Goal: Information Seeking & Learning: Check status

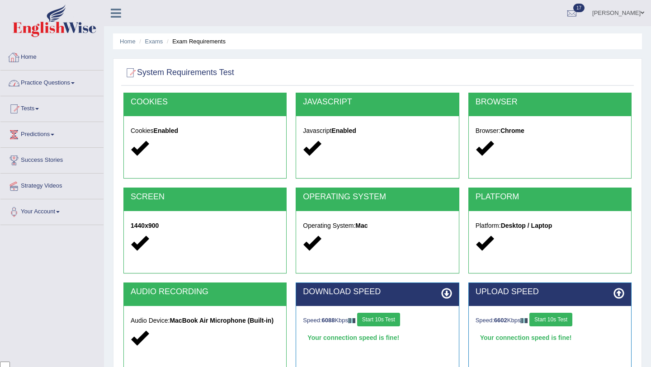
click at [29, 50] on link "Home" at bounding box center [51, 56] width 103 height 23
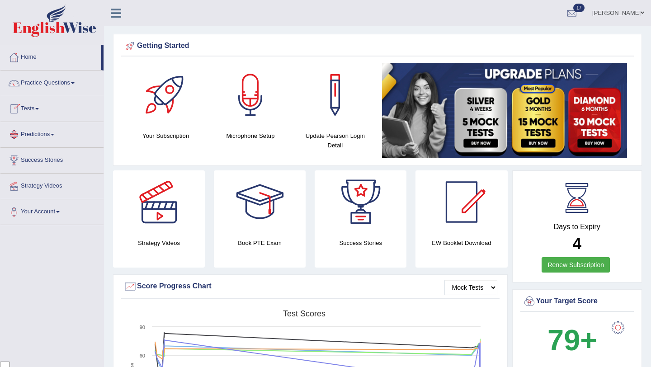
click at [50, 114] on link "Tests" at bounding box center [51, 107] width 103 height 23
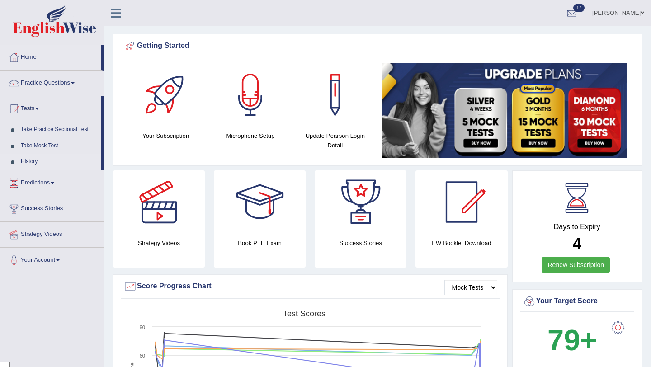
click at [31, 163] on link "History" at bounding box center [59, 162] width 84 height 16
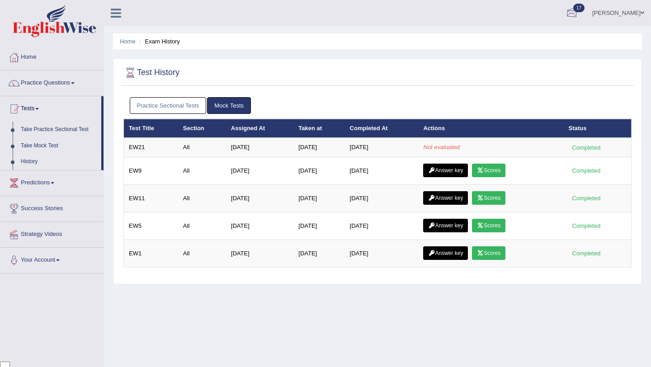
click at [578, 8] on div at bounding box center [572, 14] width 14 height 14
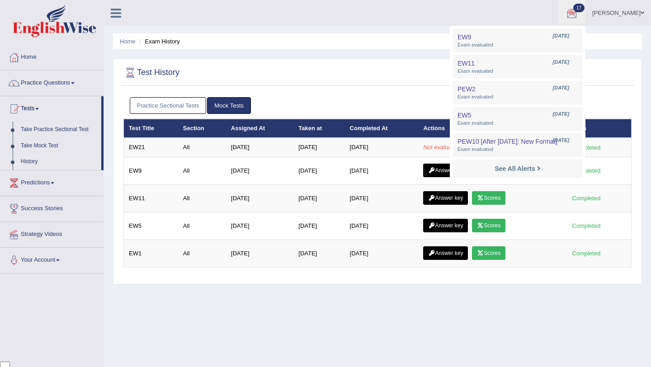
click at [611, 49] on ul "Home Exam History" at bounding box center [377, 41] width 529 height 16
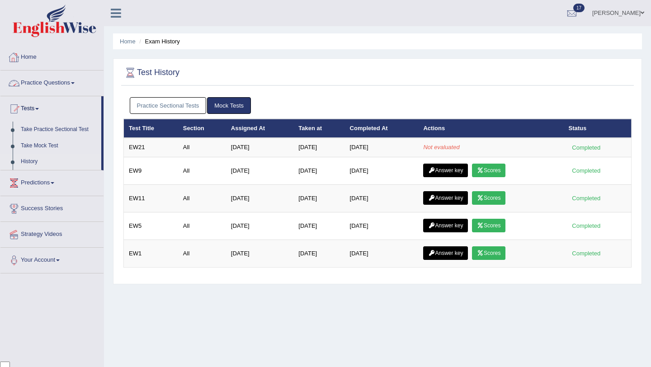
click at [36, 61] on link "Home" at bounding box center [51, 56] width 103 height 23
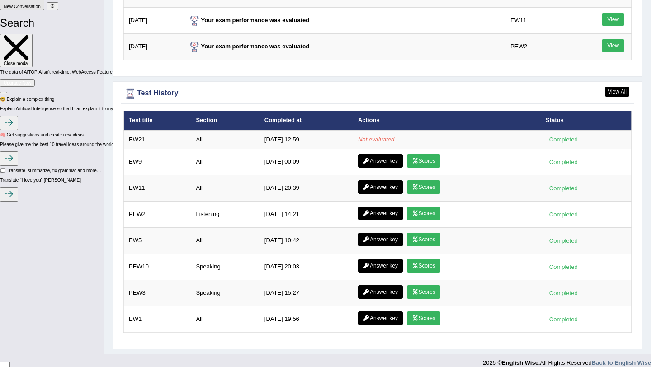
scroll to position [1189, 0]
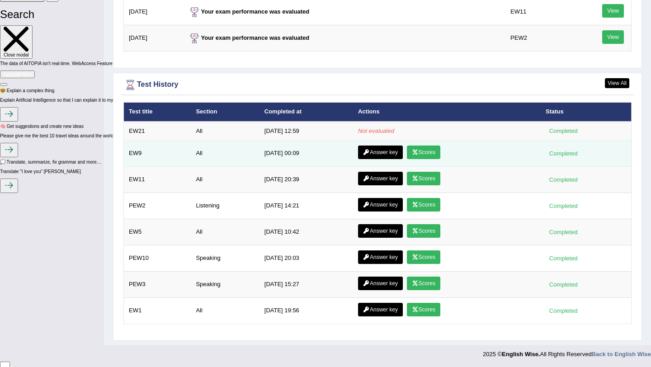
click at [427, 155] on link "Scores" at bounding box center [423, 152] width 33 height 14
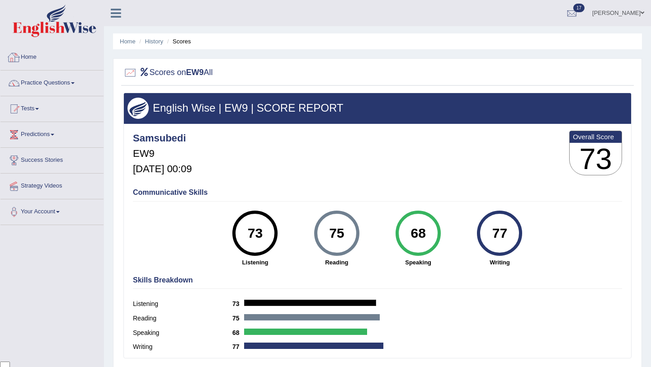
click at [40, 53] on link "Home" at bounding box center [51, 56] width 103 height 23
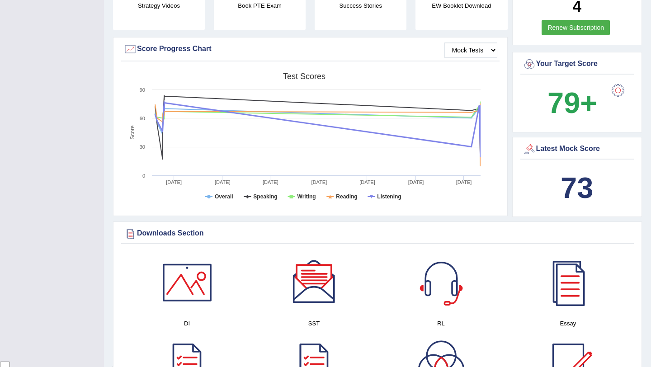
scroll to position [238, 0]
click at [618, 82] on div at bounding box center [618, 90] width 18 height 18
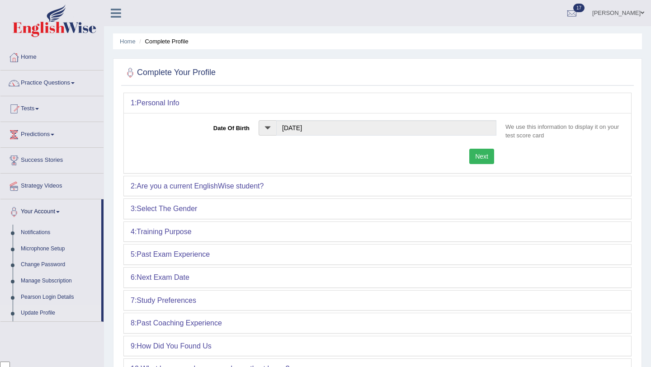
click at [489, 158] on button "Next" at bounding box center [481, 156] width 25 height 15
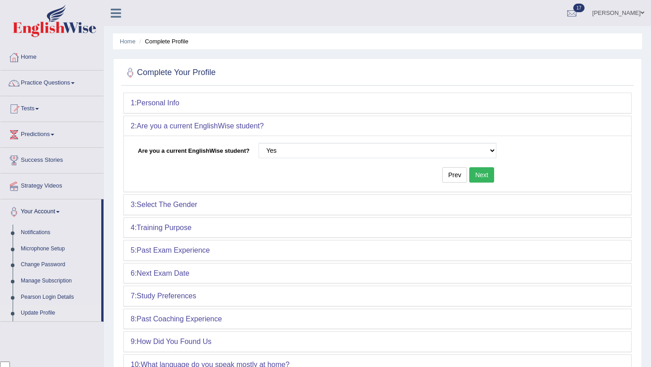
click at [488, 182] on button "Next" at bounding box center [481, 174] width 25 height 15
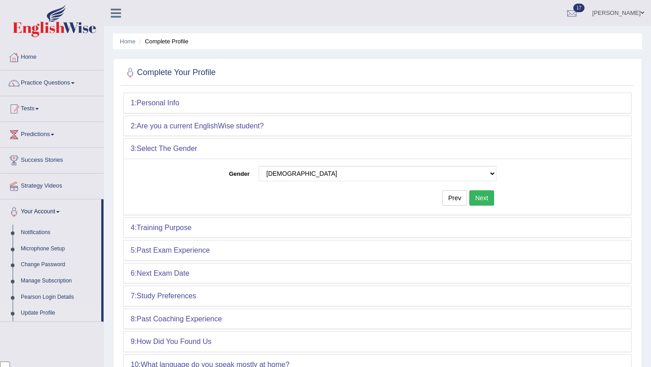
click at [487, 193] on button "Next" at bounding box center [481, 197] width 25 height 15
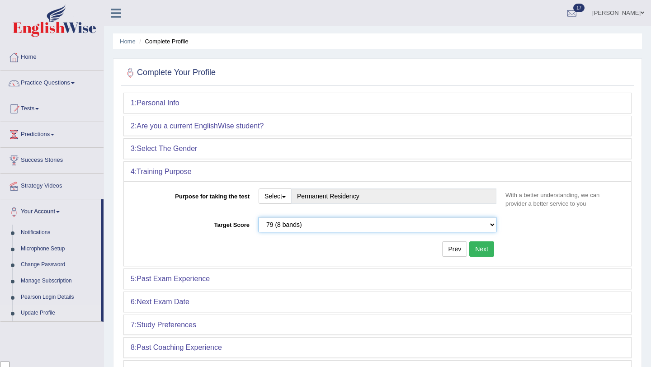
click at [489, 223] on select "Please select the correct value 50 (6 bands) 58 (6.5 bands) 65 (7 bands) 79 (8 …" at bounding box center [377, 224] width 238 height 15
click at [258, 217] on select "Please select the correct value 50 (6 bands) 58 (6.5 bands) 65 (7 bands) 79 (8 …" at bounding box center [377, 224] width 238 height 15
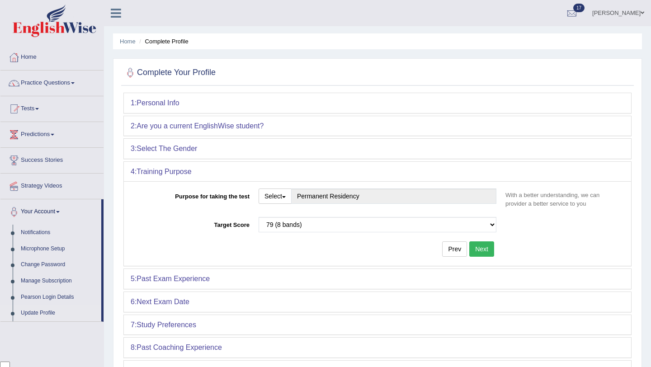
click at [476, 245] on button "Next" at bounding box center [481, 248] width 25 height 15
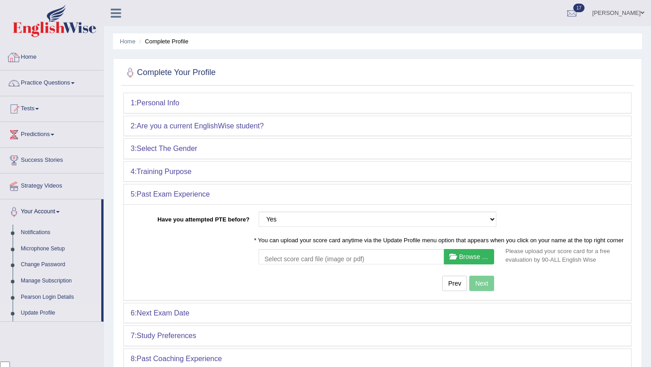
click at [35, 55] on link "Home" at bounding box center [51, 56] width 103 height 23
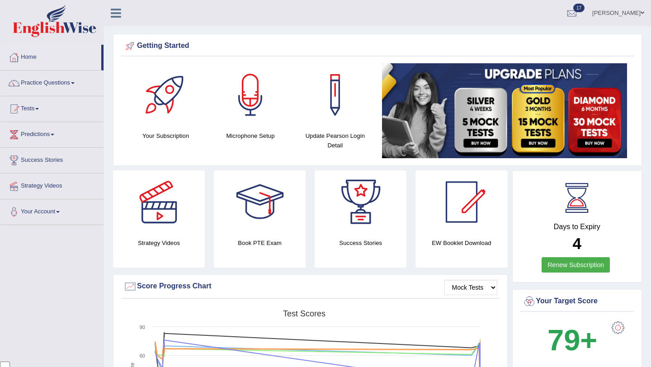
click at [613, 35] on div "Getting Started Your Subscription Microphone Setup Update Pearson Login Detail ×" at bounding box center [377, 100] width 529 height 132
click at [322, 20] on ul "Samina Subedi Toggle navigation Username: samsubedi Access Type: Online Subscri…" at bounding box center [459, 13] width 383 height 26
click at [385, 25] on ul "Samina Subedi Toggle navigation Username: samsubedi Access Type: Online Subscri…" at bounding box center [459, 13] width 383 height 26
click at [56, 55] on link "Home" at bounding box center [50, 56] width 101 height 23
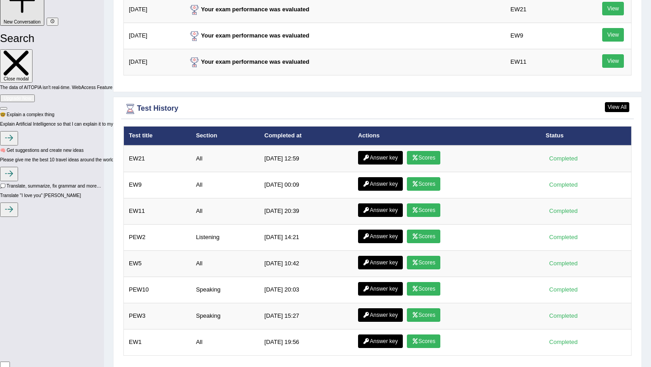
scroll to position [1167, 0]
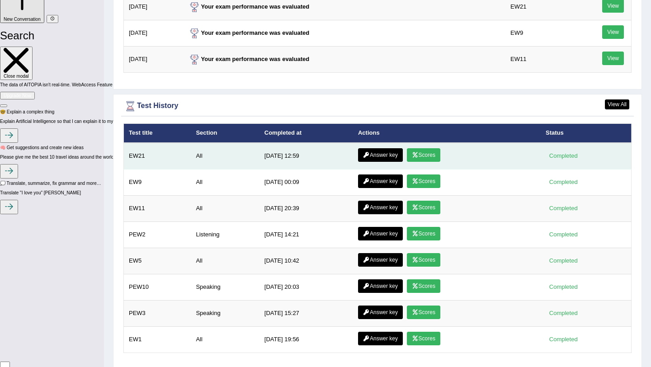
click at [421, 156] on link "Scores" at bounding box center [423, 155] width 33 height 14
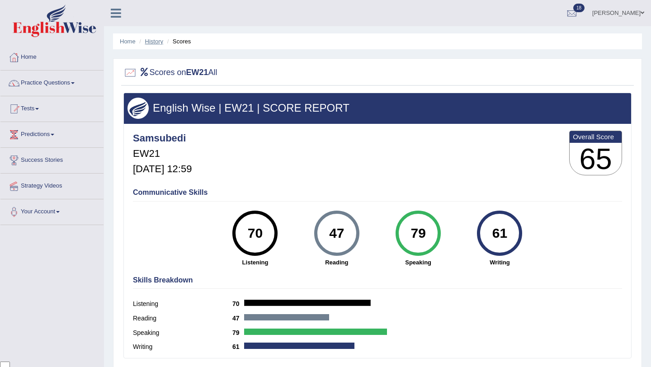
click at [150, 40] on link "History" at bounding box center [154, 41] width 18 height 7
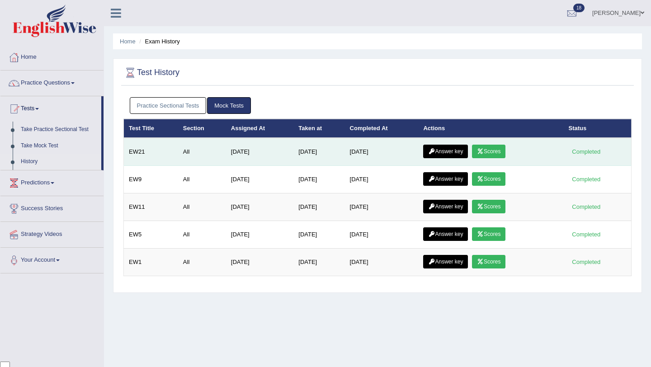
click at [449, 150] on link "Answer key" at bounding box center [445, 152] width 45 height 14
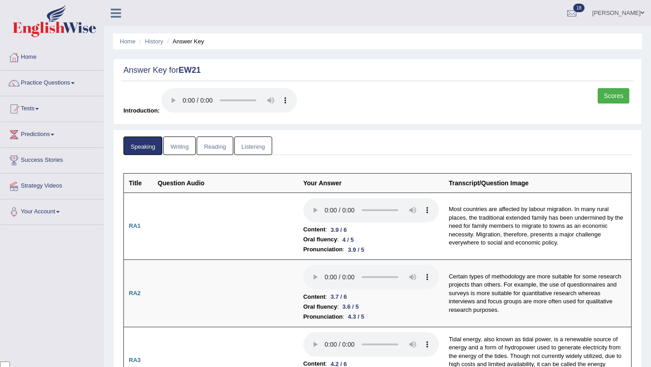
click at [193, 149] on link "Writing" at bounding box center [179, 145] width 33 height 19
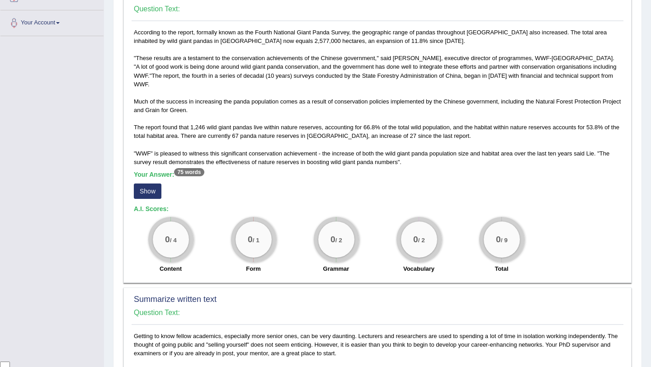
scroll to position [189, 0]
click at [149, 184] on button "Show" at bounding box center [148, 190] width 28 height 15
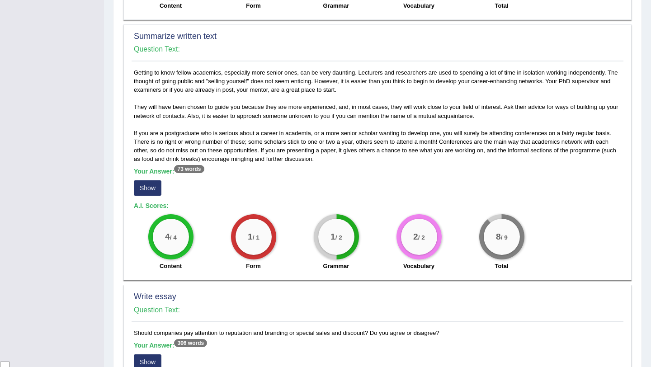
scroll to position [466, 0]
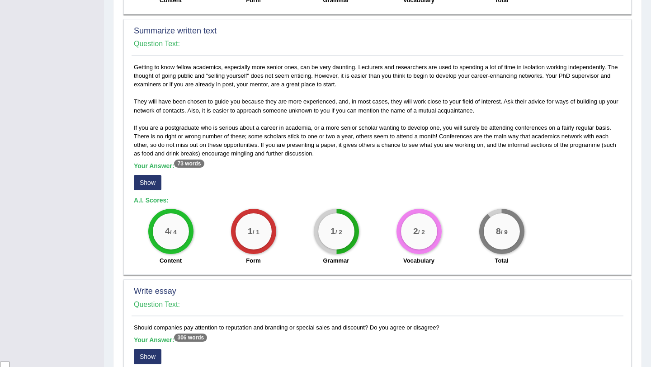
click at [169, 162] on b "Your Answer: 73 words" at bounding box center [169, 165] width 70 height 7
click at [155, 178] on button "Show" at bounding box center [148, 182] width 28 height 15
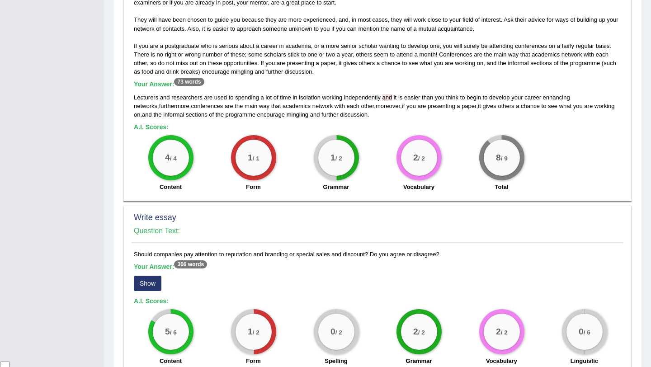
scroll to position [647, 0]
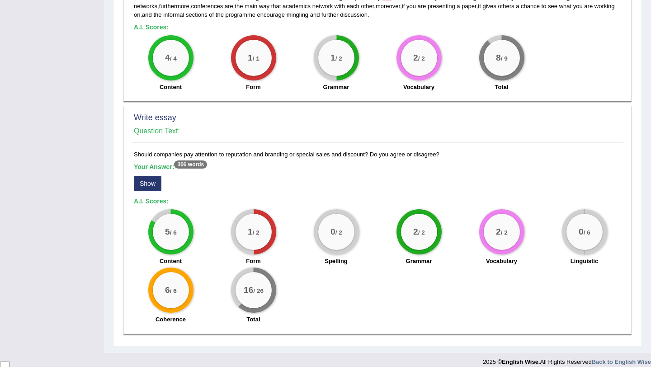
click at [146, 176] on button "Show" at bounding box center [148, 183] width 28 height 15
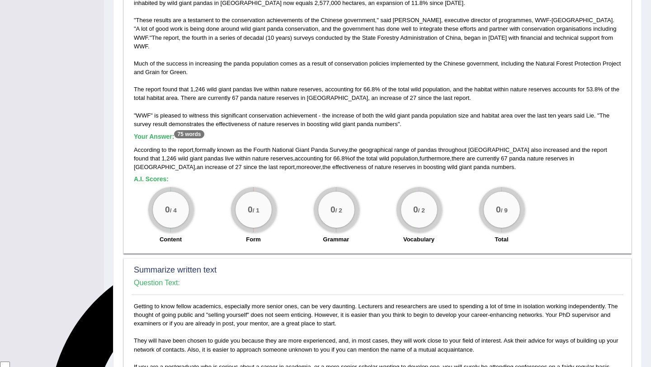
scroll to position [0, 0]
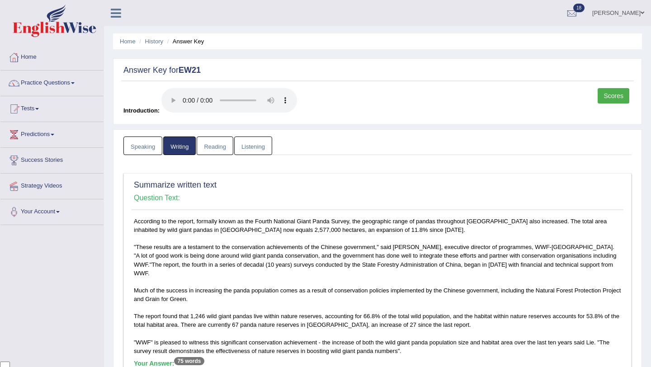
click at [217, 140] on link "Reading" at bounding box center [215, 145] width 36 height 19
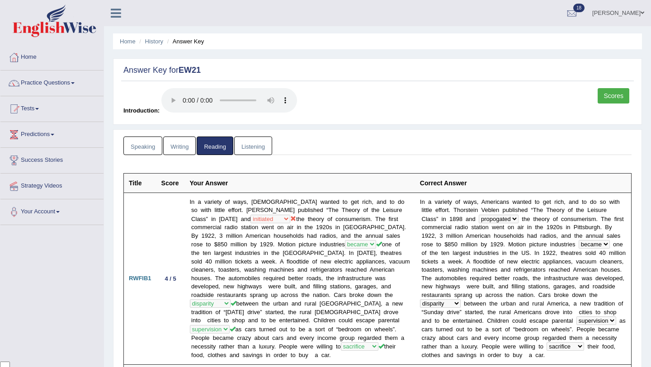
click at [249, 148] on link "Listening" at bounding box center [253, 145] width 38 height 19
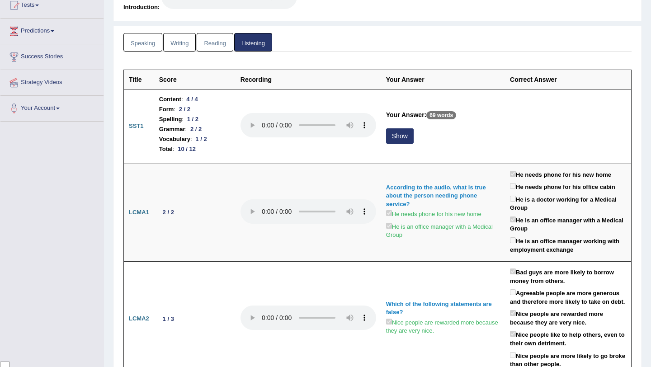
scroll to position [110, 0]
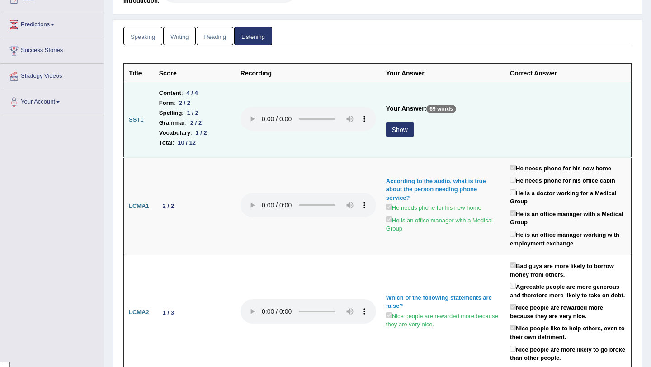
click at [403, 130] on button "Show" at bounding box center [400, 129] width 28 height 15
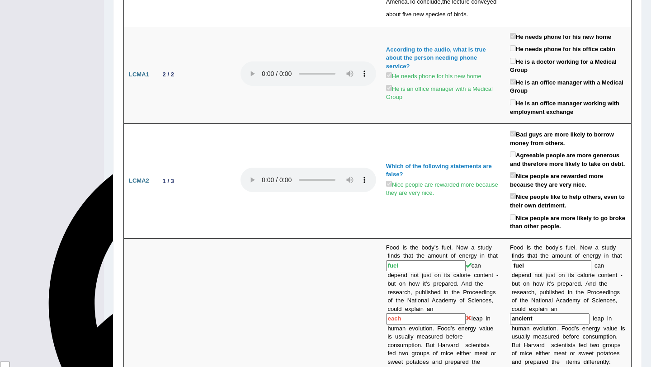
scroll to position [0, 0]
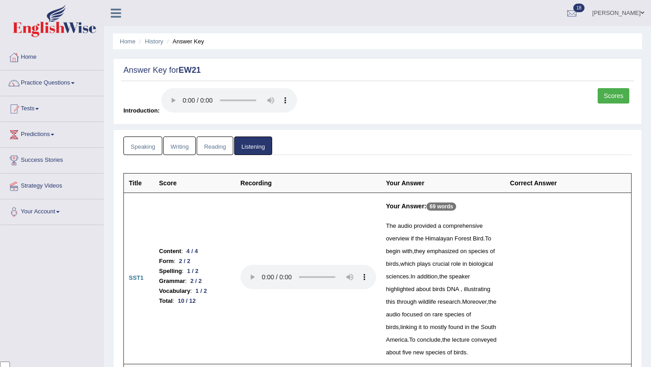
click at [603, 93] on link "Scores" at bounding box center [613, 95] width 32 height 15
